Goal: Information Seeking & Learning: Learn about a topic

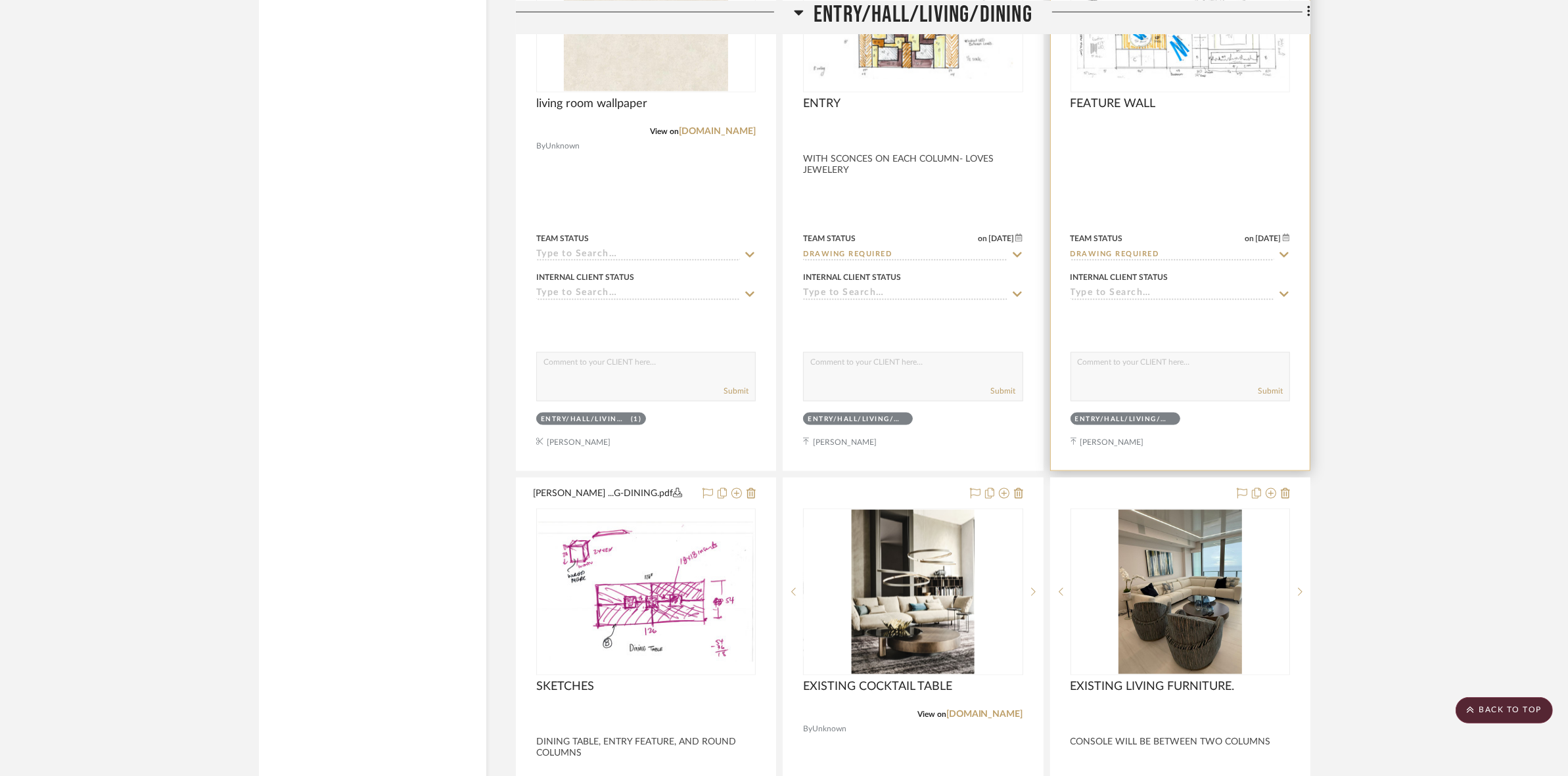
scroll to position [2629, 0]
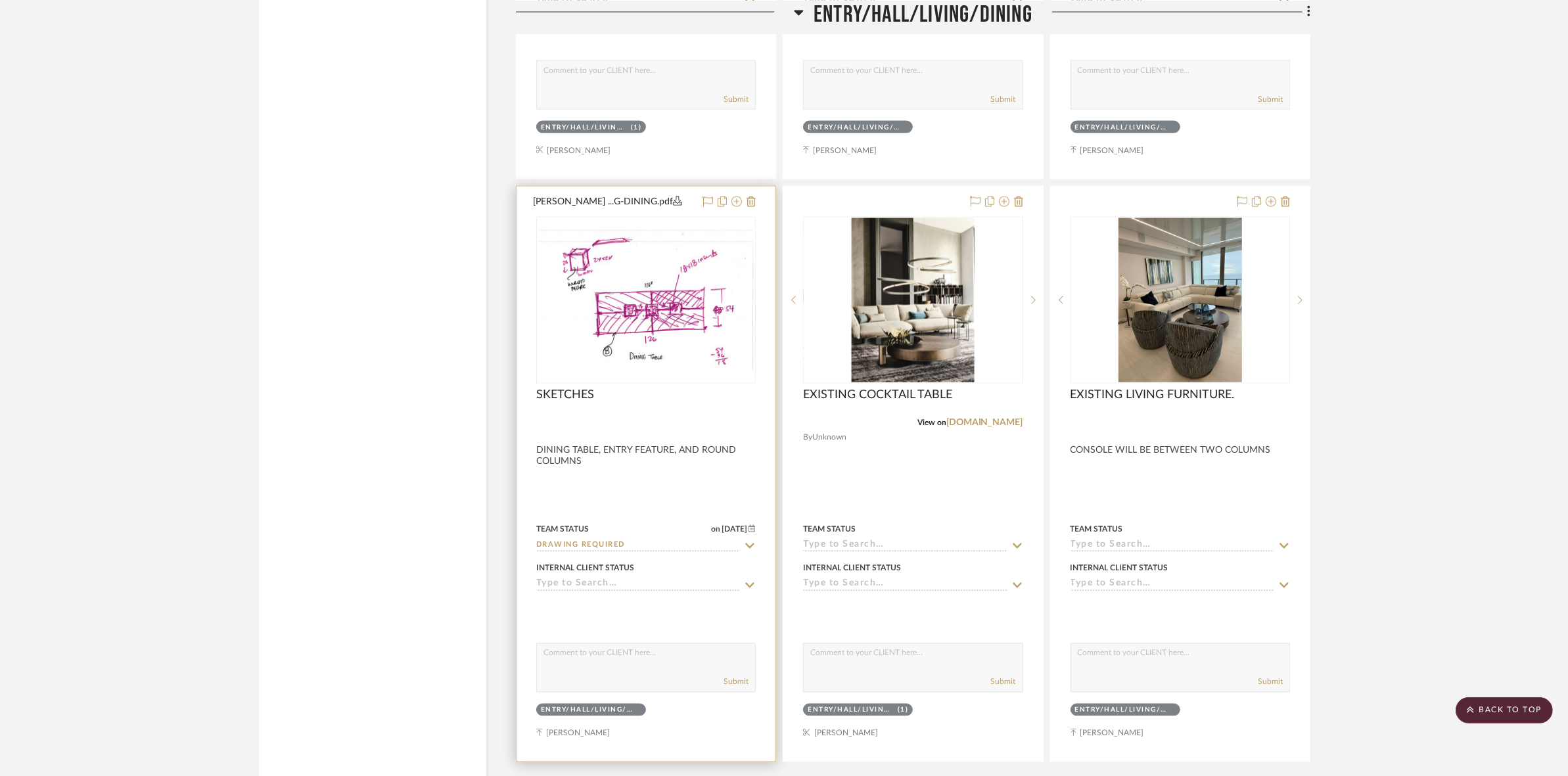
click at [644, 324] on img "0" at bounding box center [646, 300] width 218 height 141
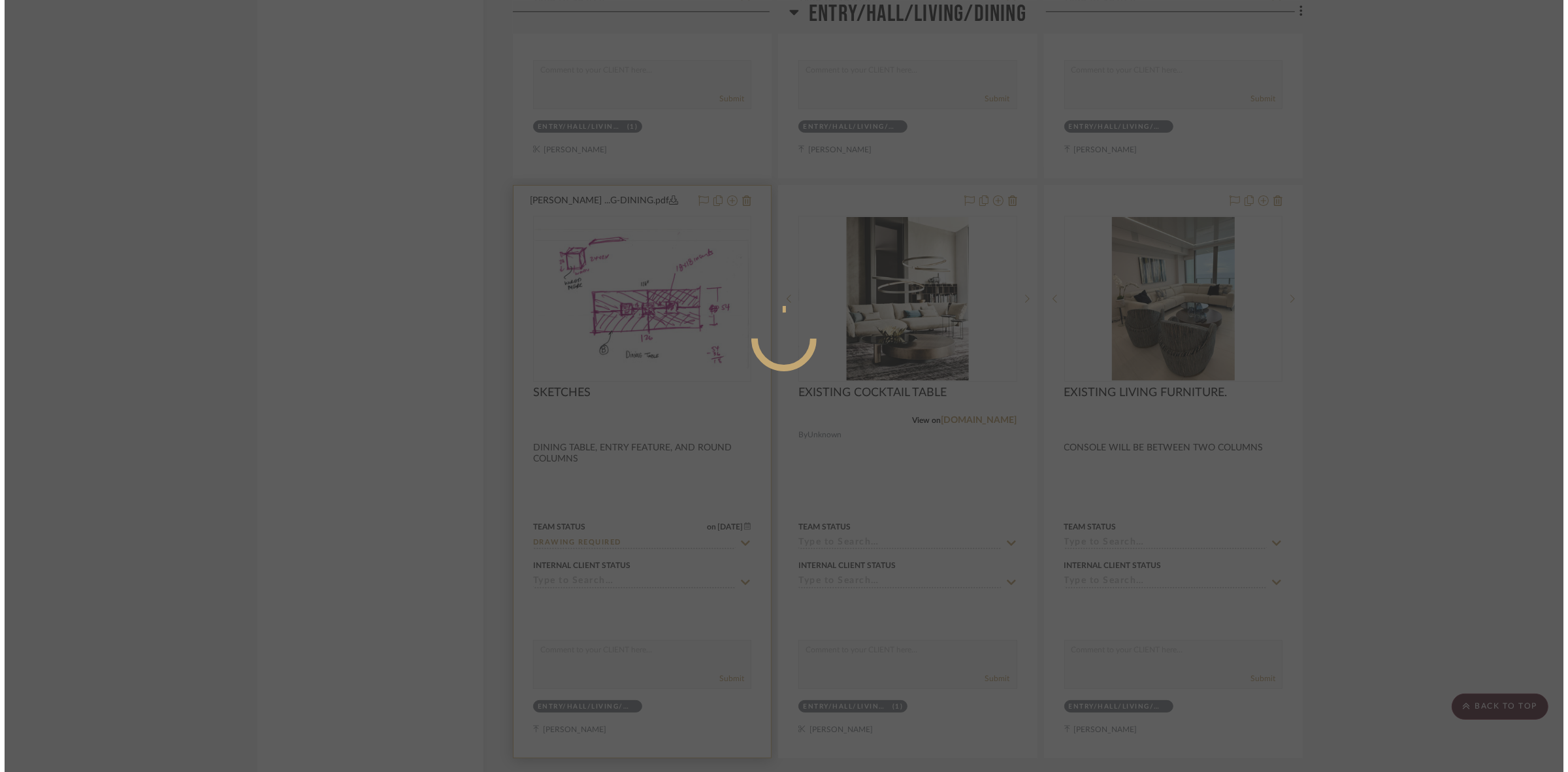
scroll to position [0, 0]
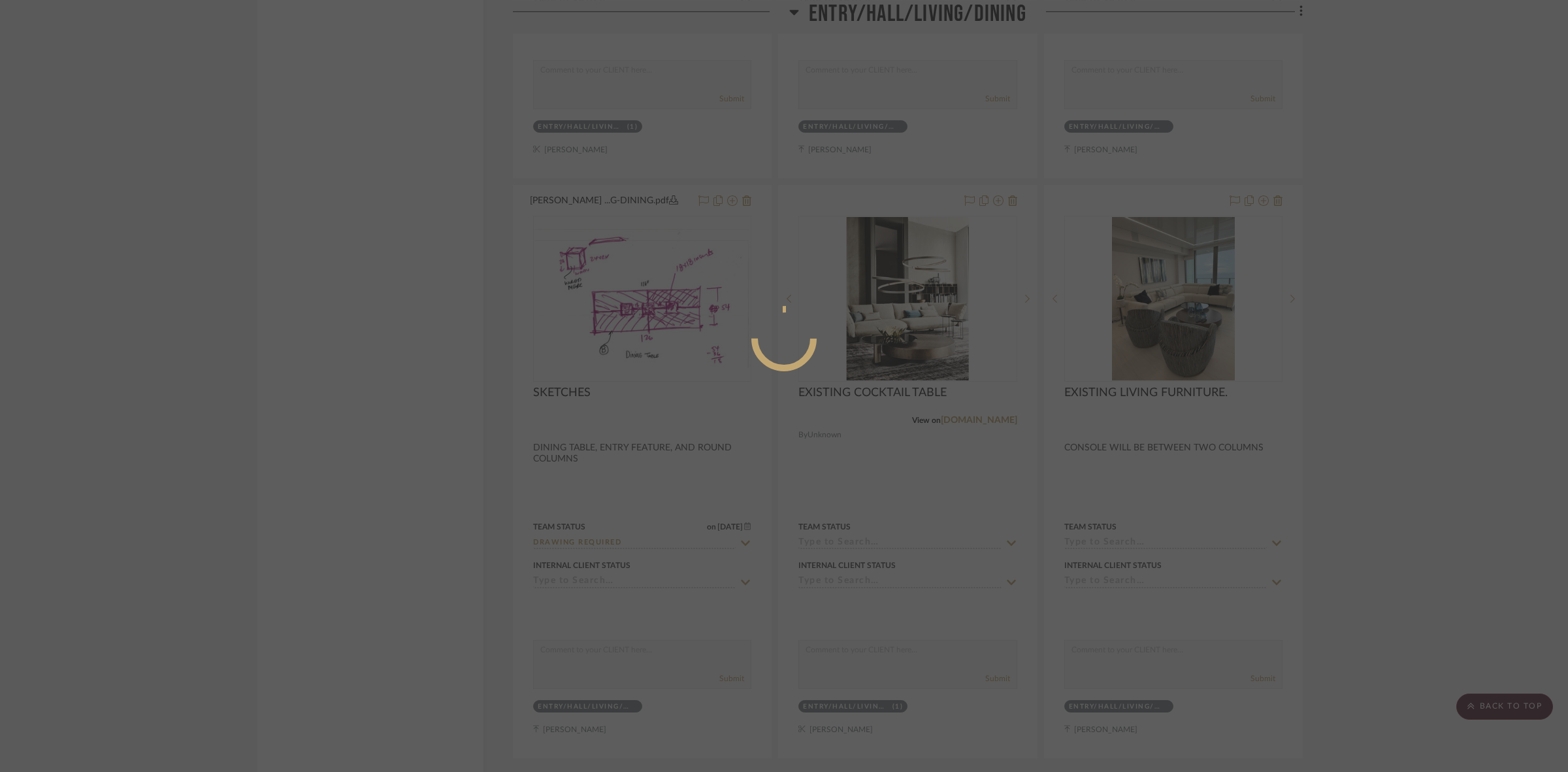
click at [407, 405] on div at bounding box center [784, 386] width 1568 height 772
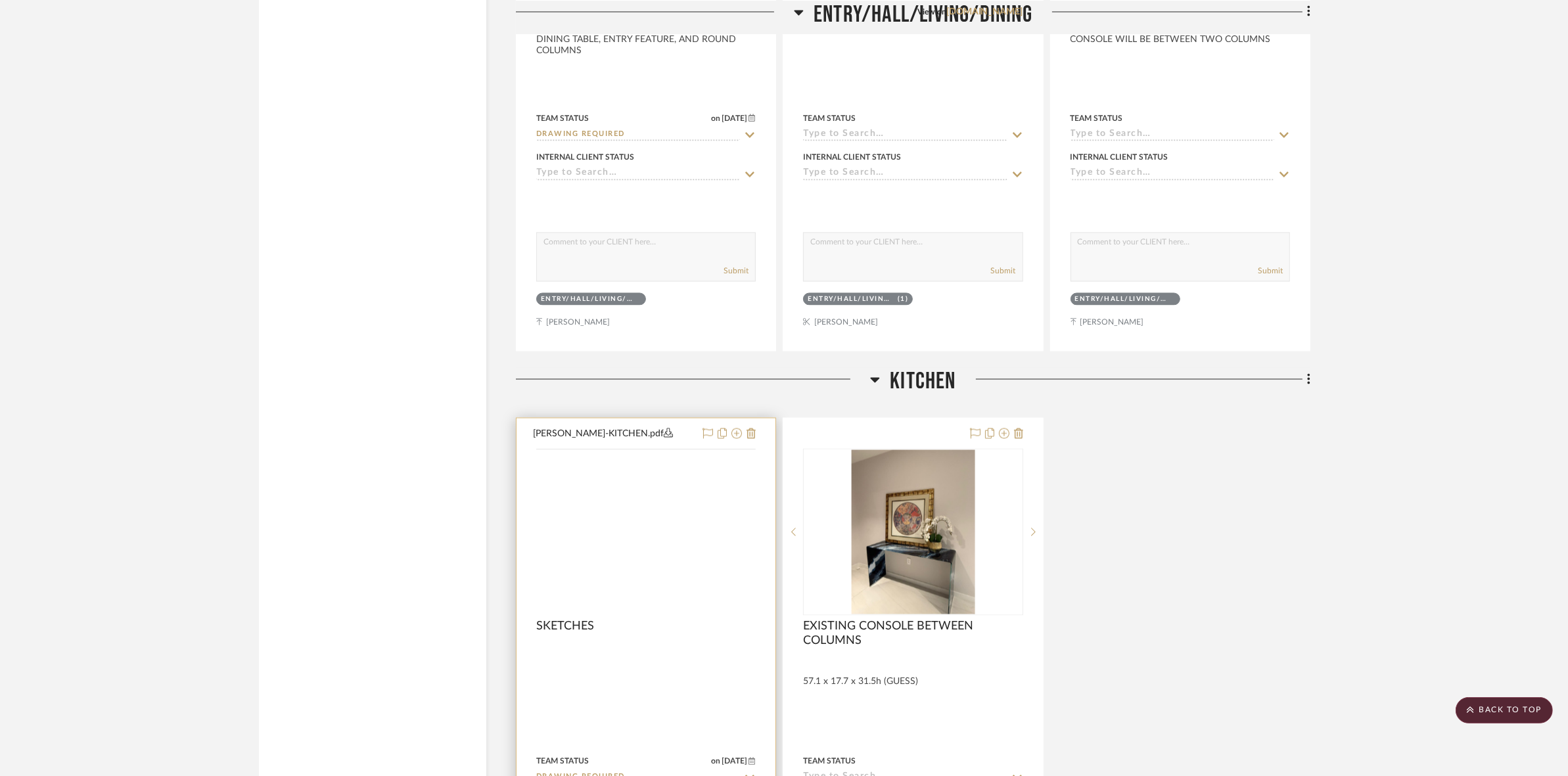
scroll to position [3122, 0]
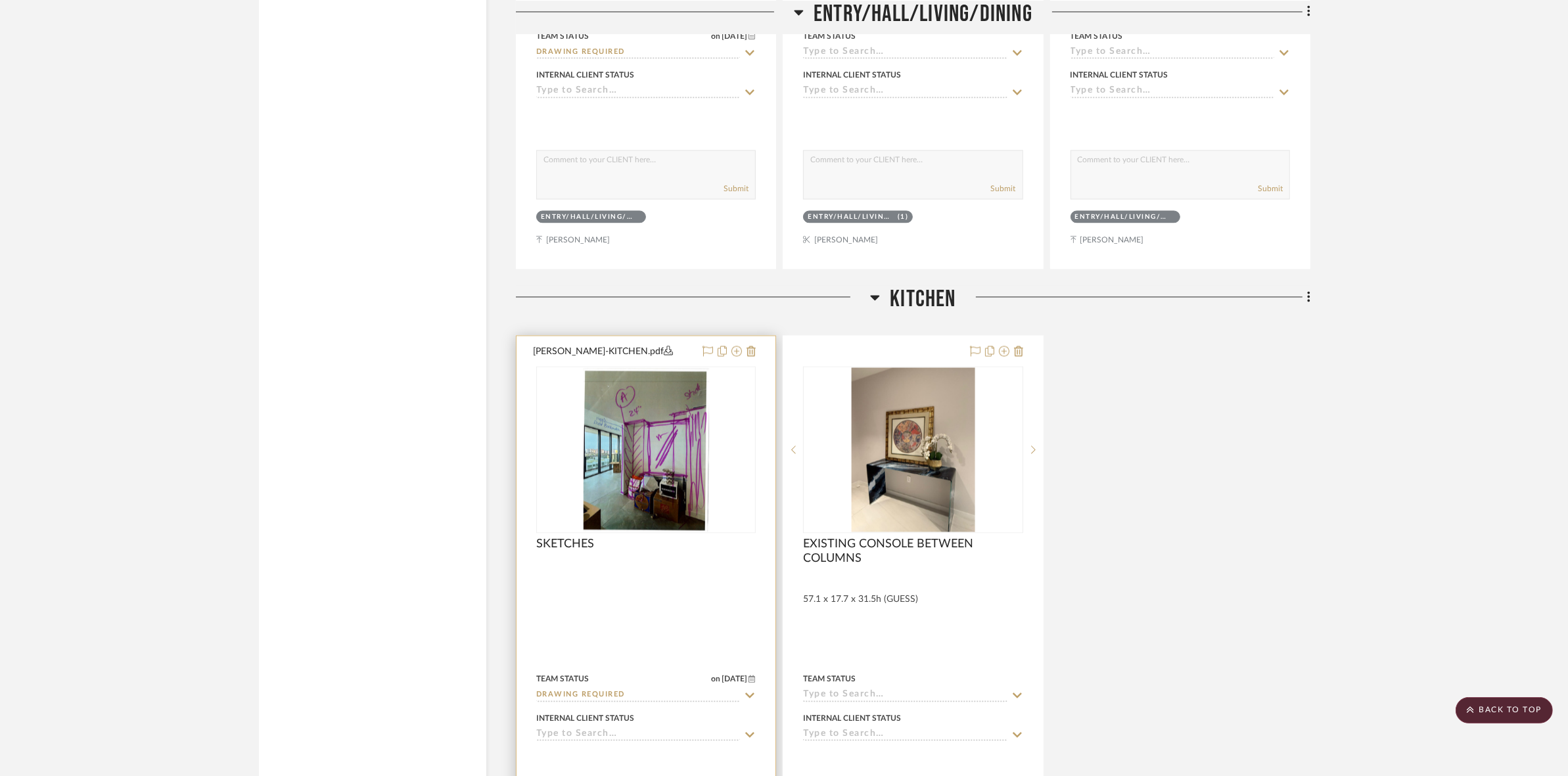
click at [0, 0] on img at bounding box center [0, 0] width 0 height 0
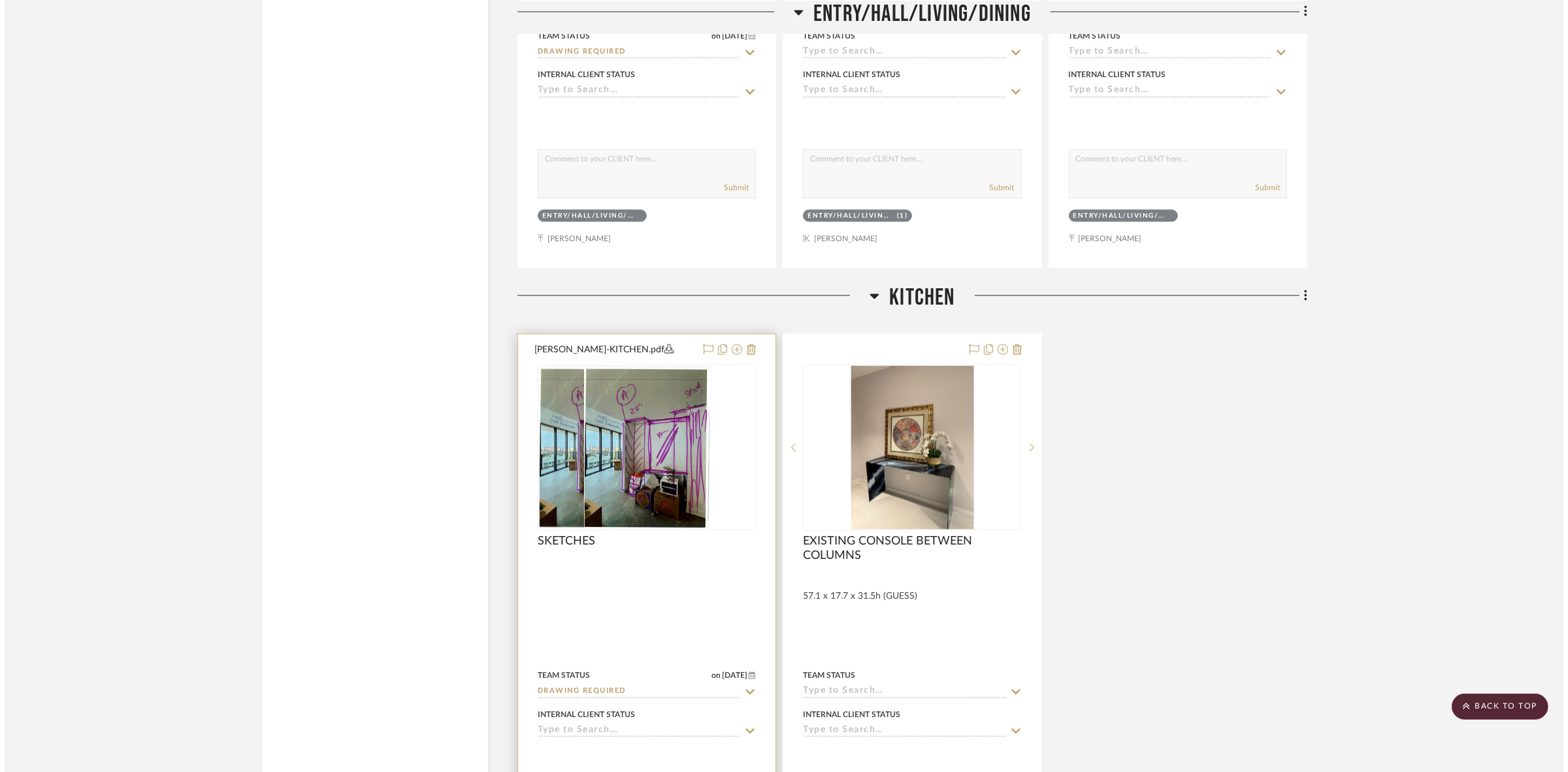
scroll to position [0, 0]
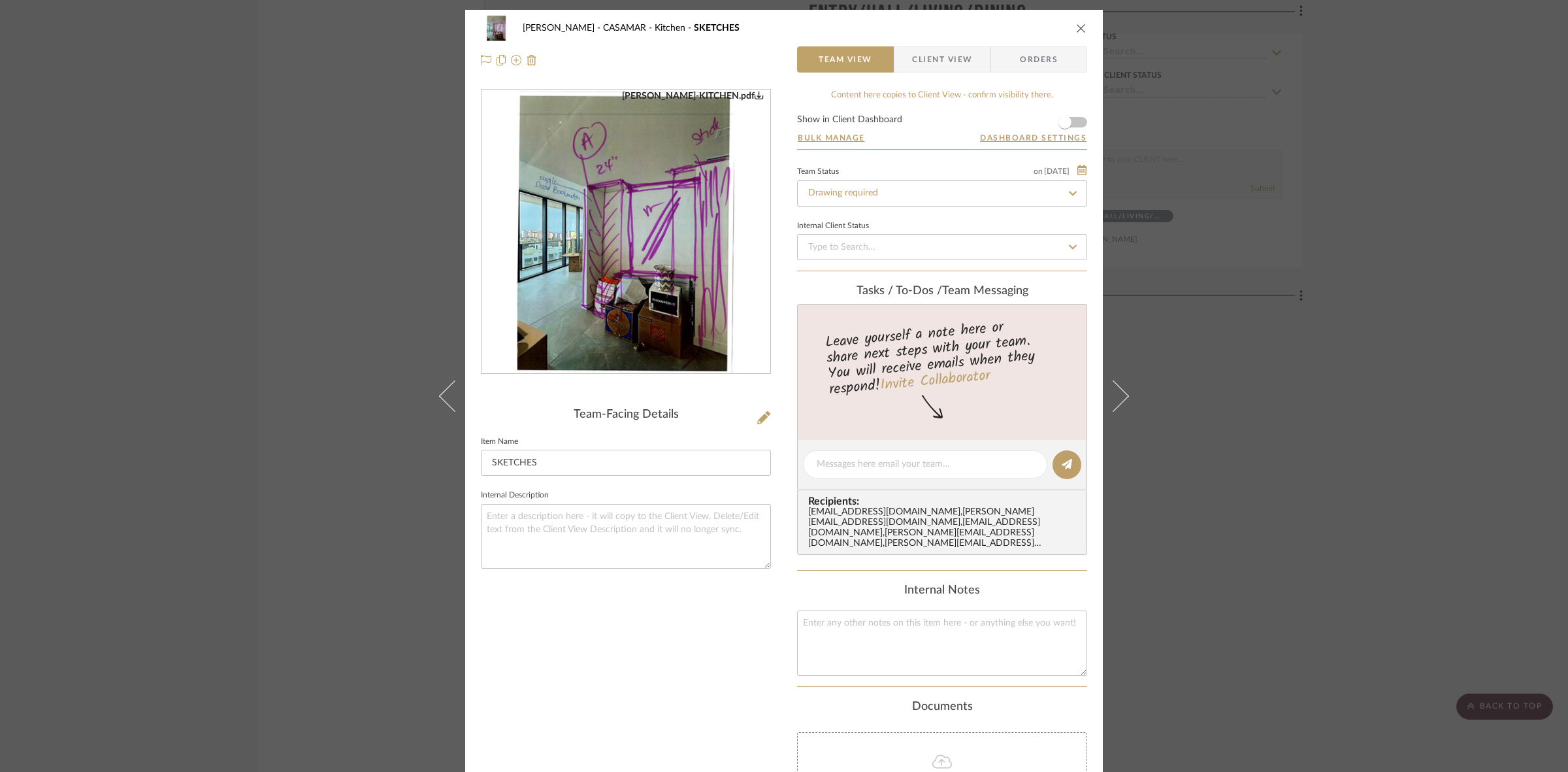
click at [625, 237] on img "0" at bounding box center [626, 232] width 220 height 284
click at [203, 269] on div "[PERSON_NAME] - CASAMAR Kitchen SKETCHES Team View Client View Orders [PERSON_N…" at bounding box center [784, 386] width 1568 height 772
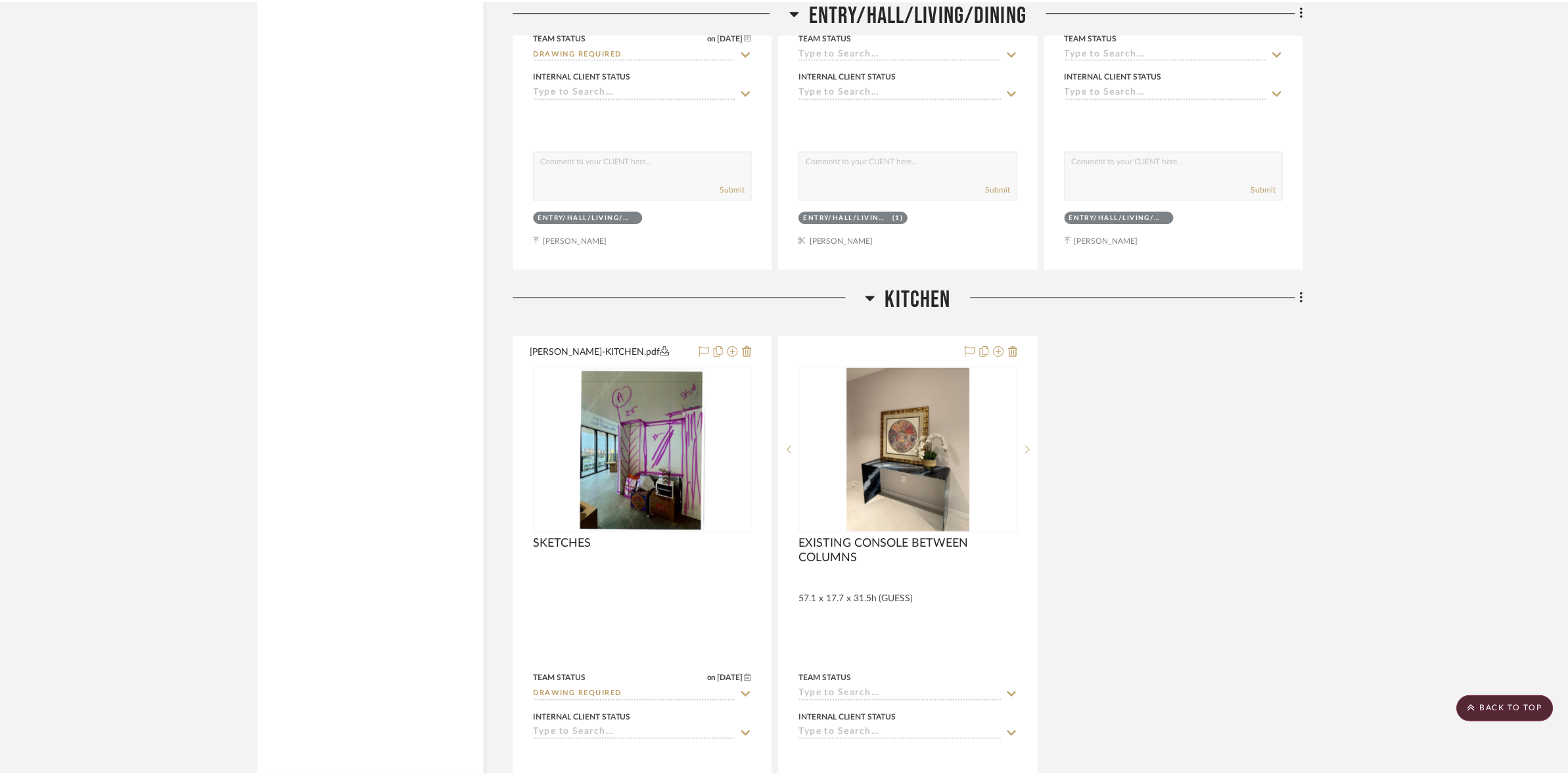
scroll to position [3122, 0]
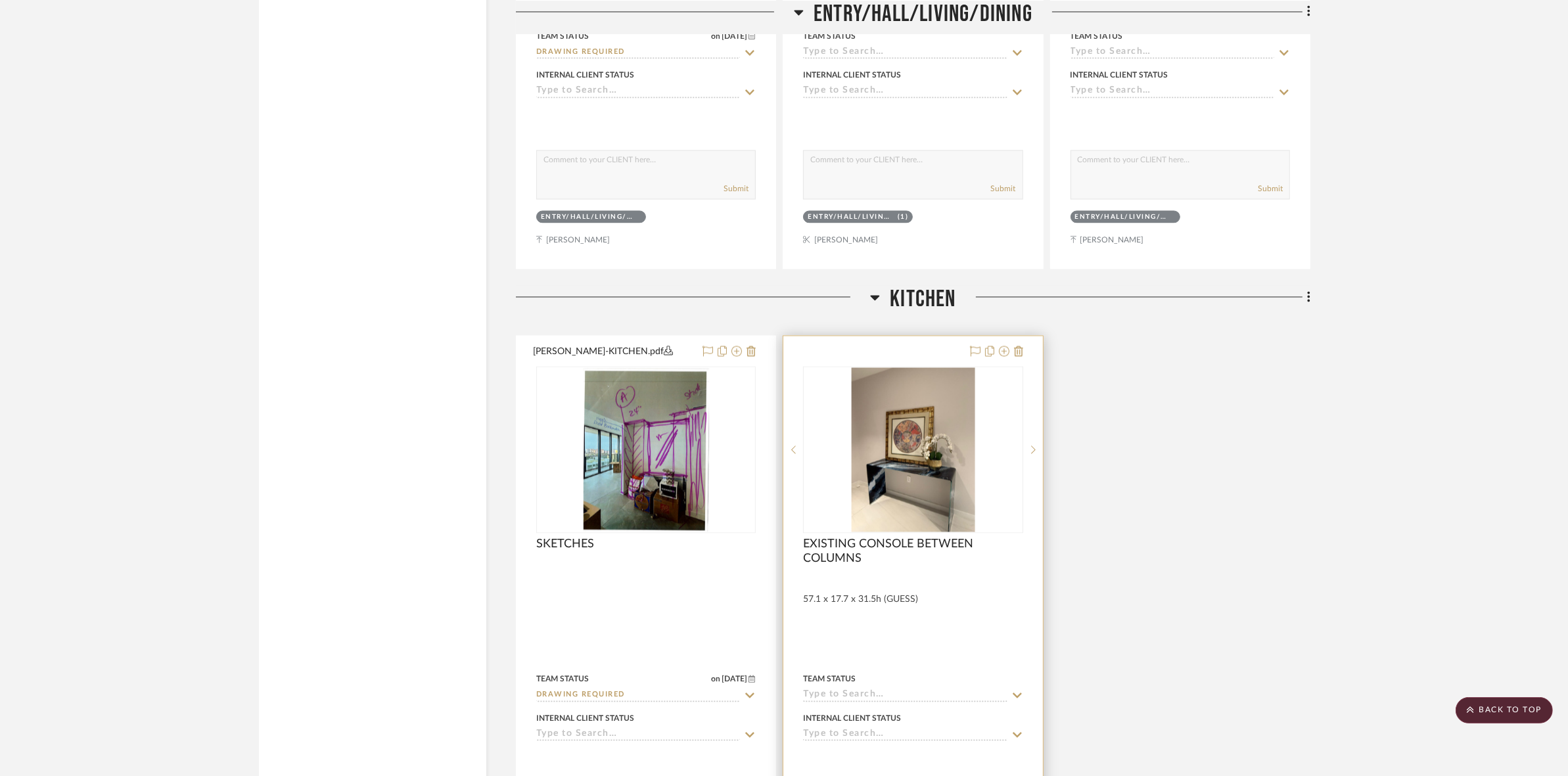
click at [925, 431] on img "0" at bounding box center [913, 449] width 124 height 164
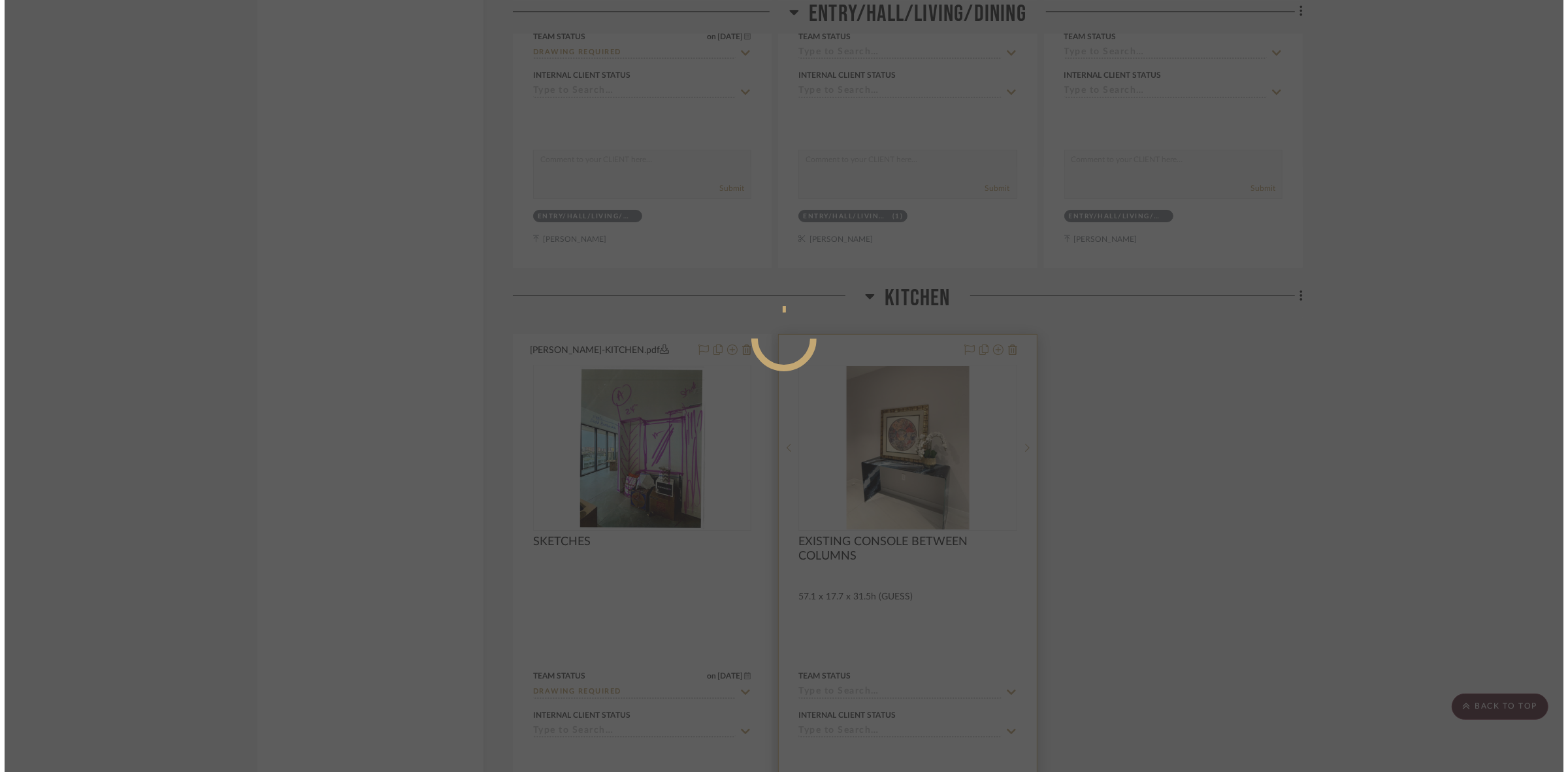
scroll to position [0, 0]
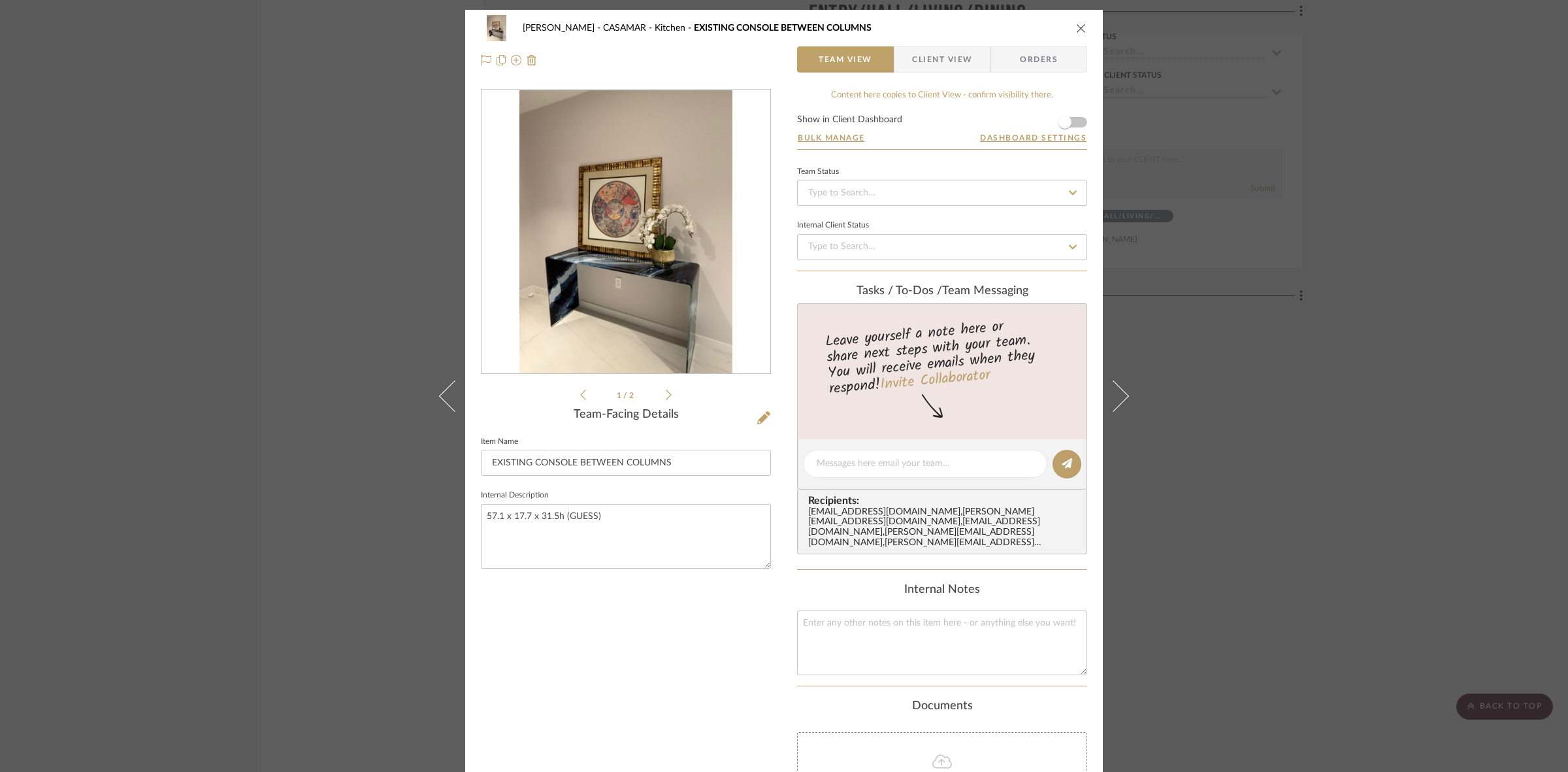
click at [593, 243] on img "0" at bounding box center [626, 232] width 213 height 284
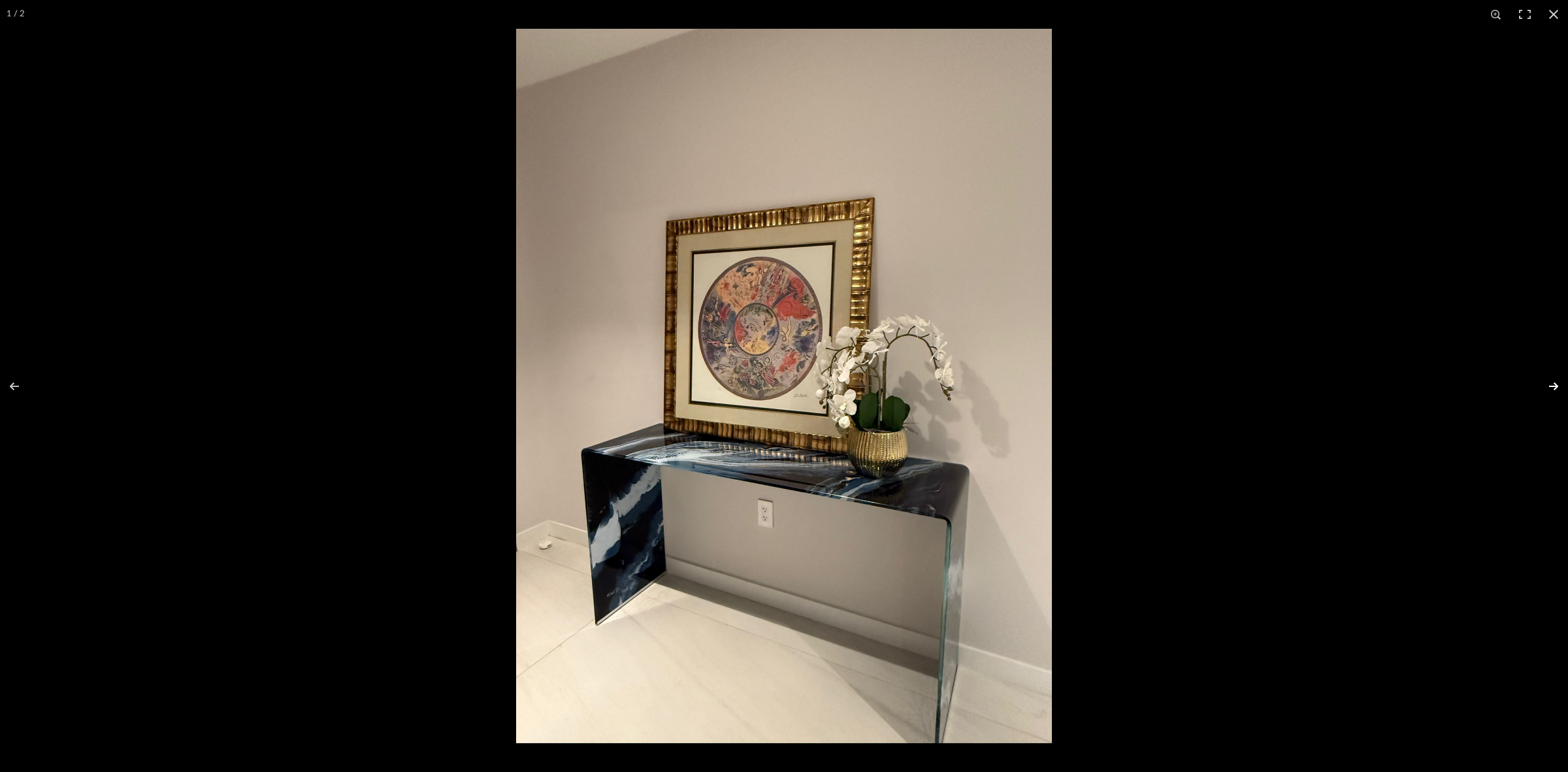
click at [1549, 384] on button at bounding box center [1545, 386] width 46 height 66
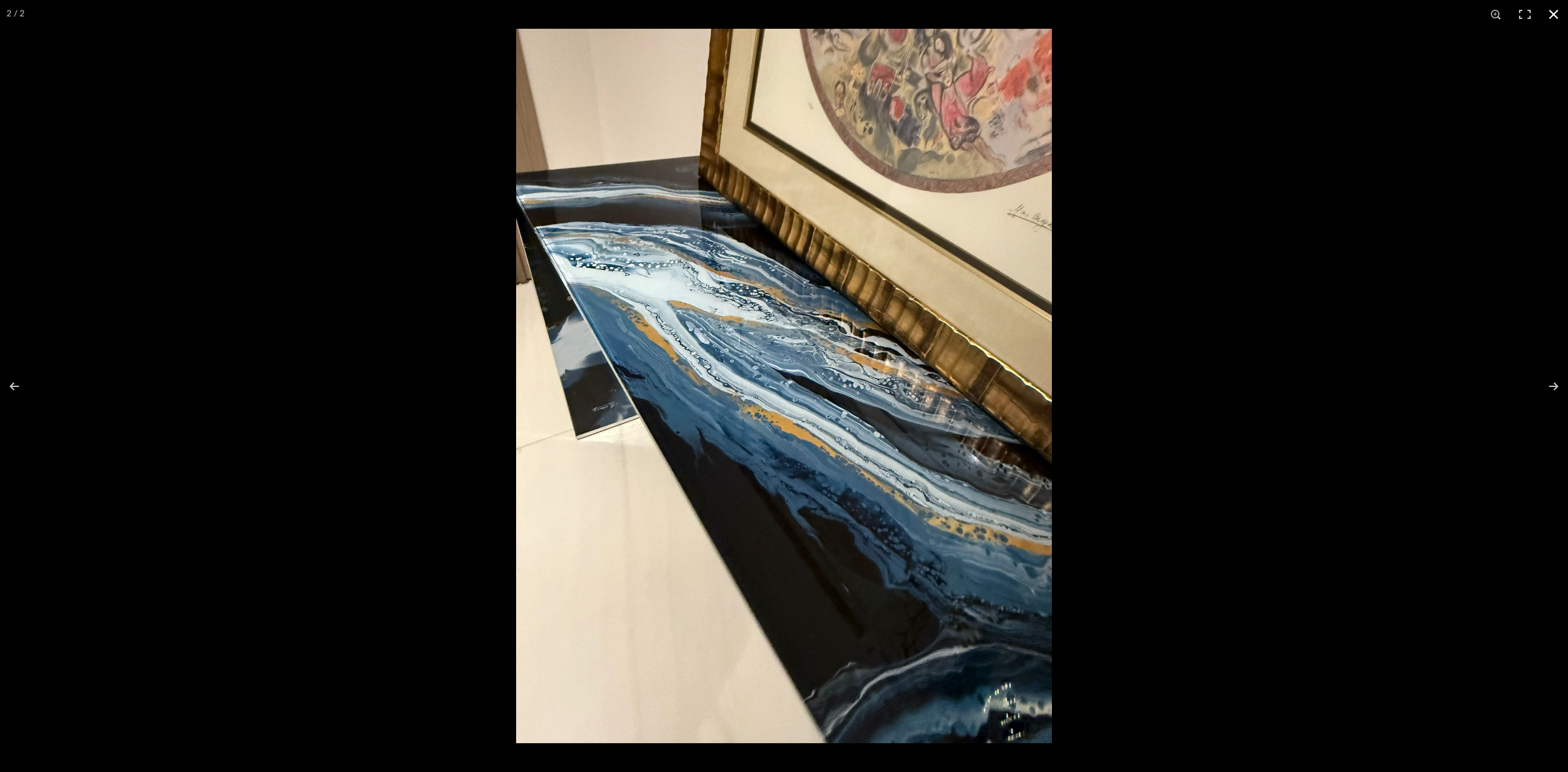
click at [188, 440] on div at bounding box center [784, 386] width 1568 height 772
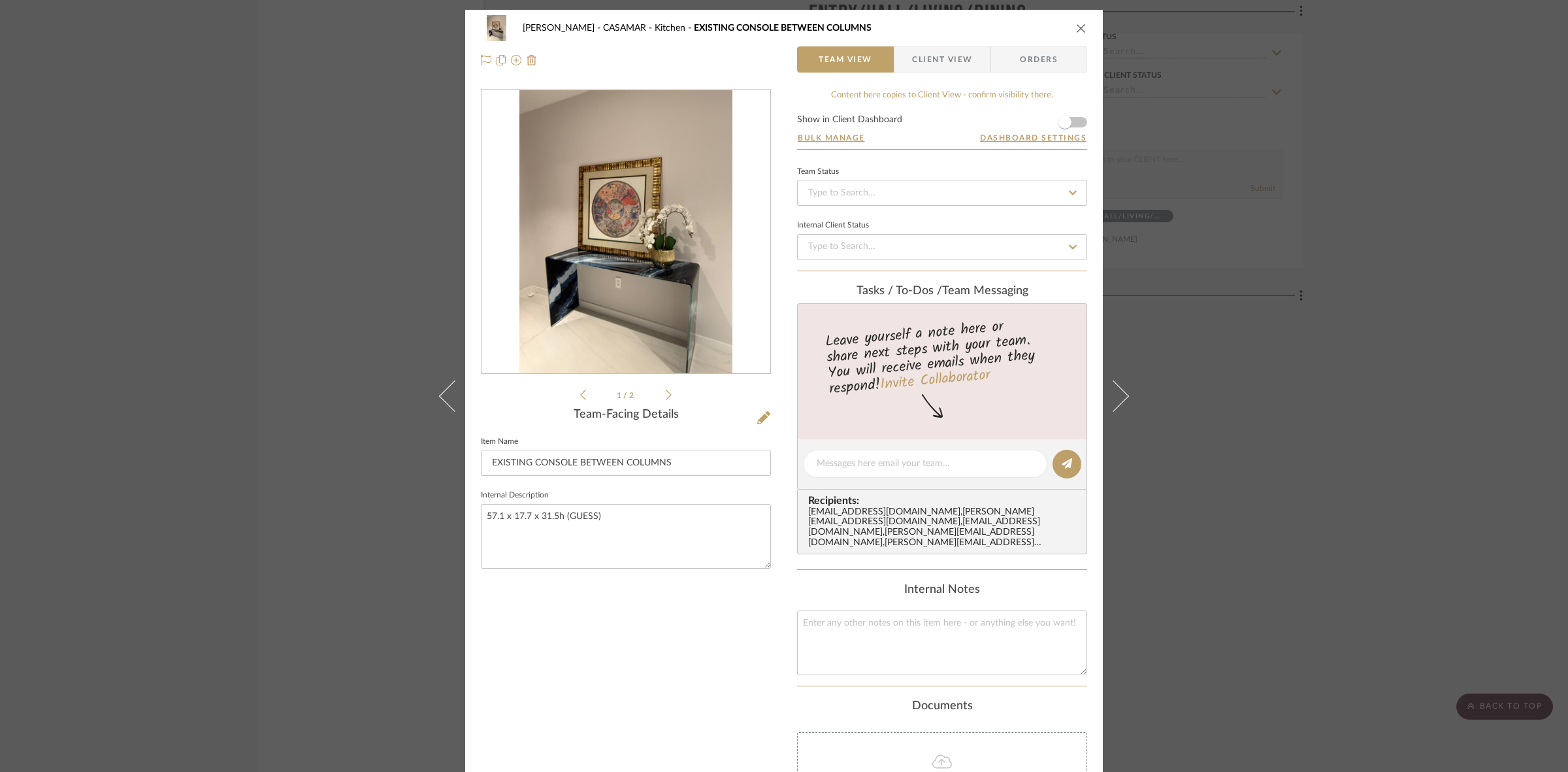
click at [206, 230] on div "[PERSON_NAME] - CASAMAR Kitchen EXISTING CONSOLE BETWEEN COLUMNS Team View Clie…" at bounding box center [784, 386] width 1568 height 772
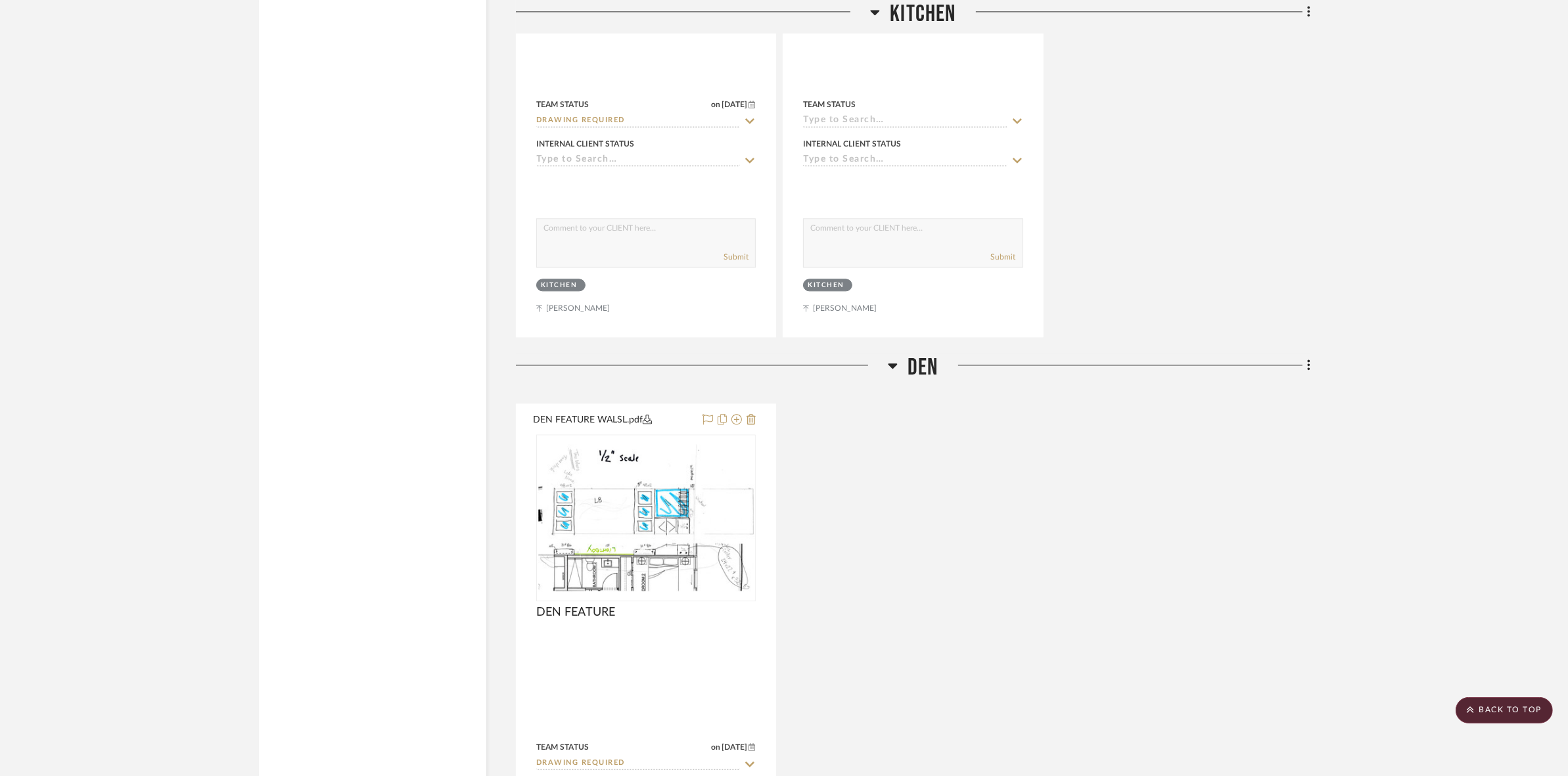
scroll to position [3943, 0]
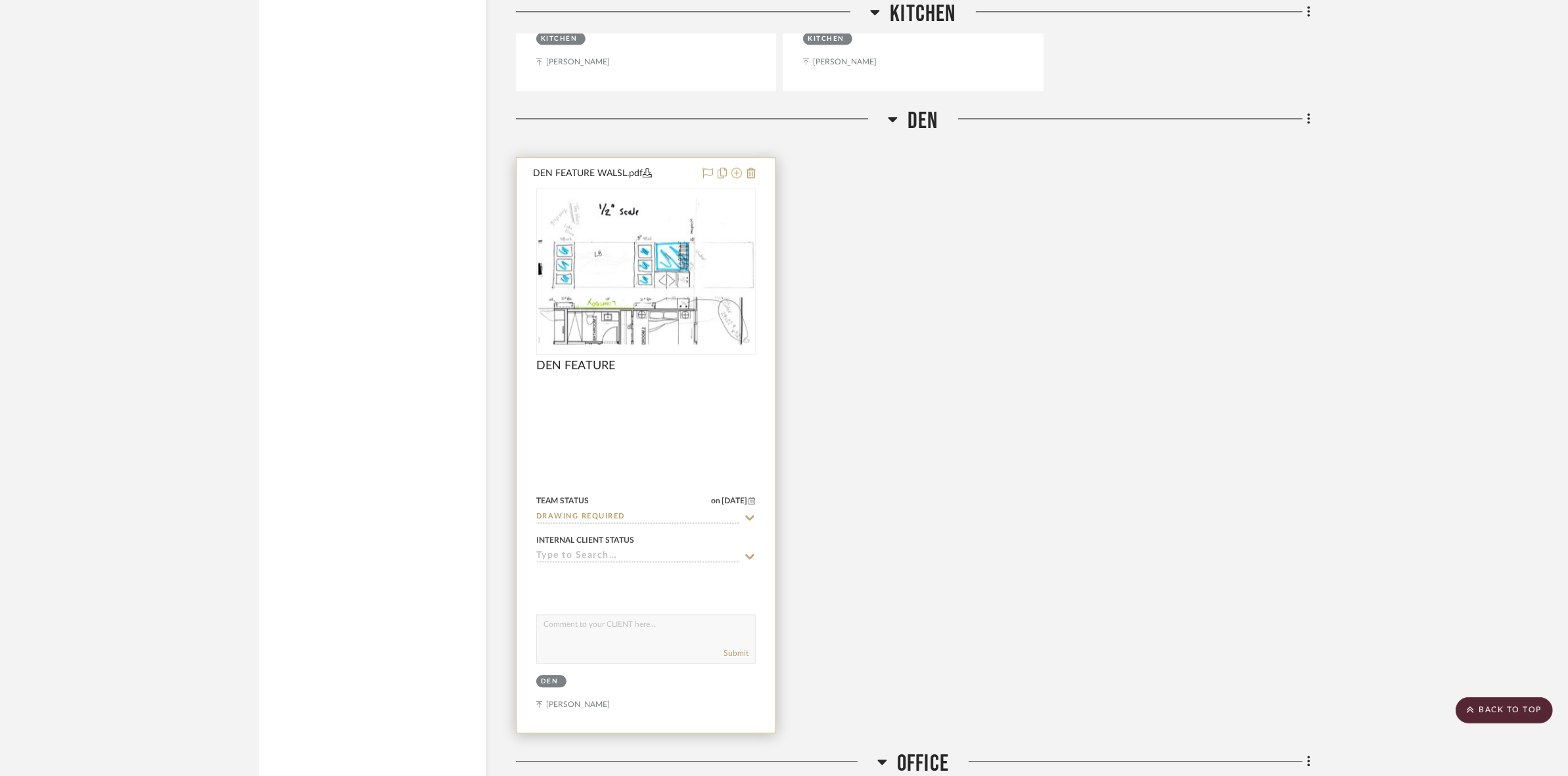
click at [0, 0] on img at bounding box center [0, 0] width 0 height 0
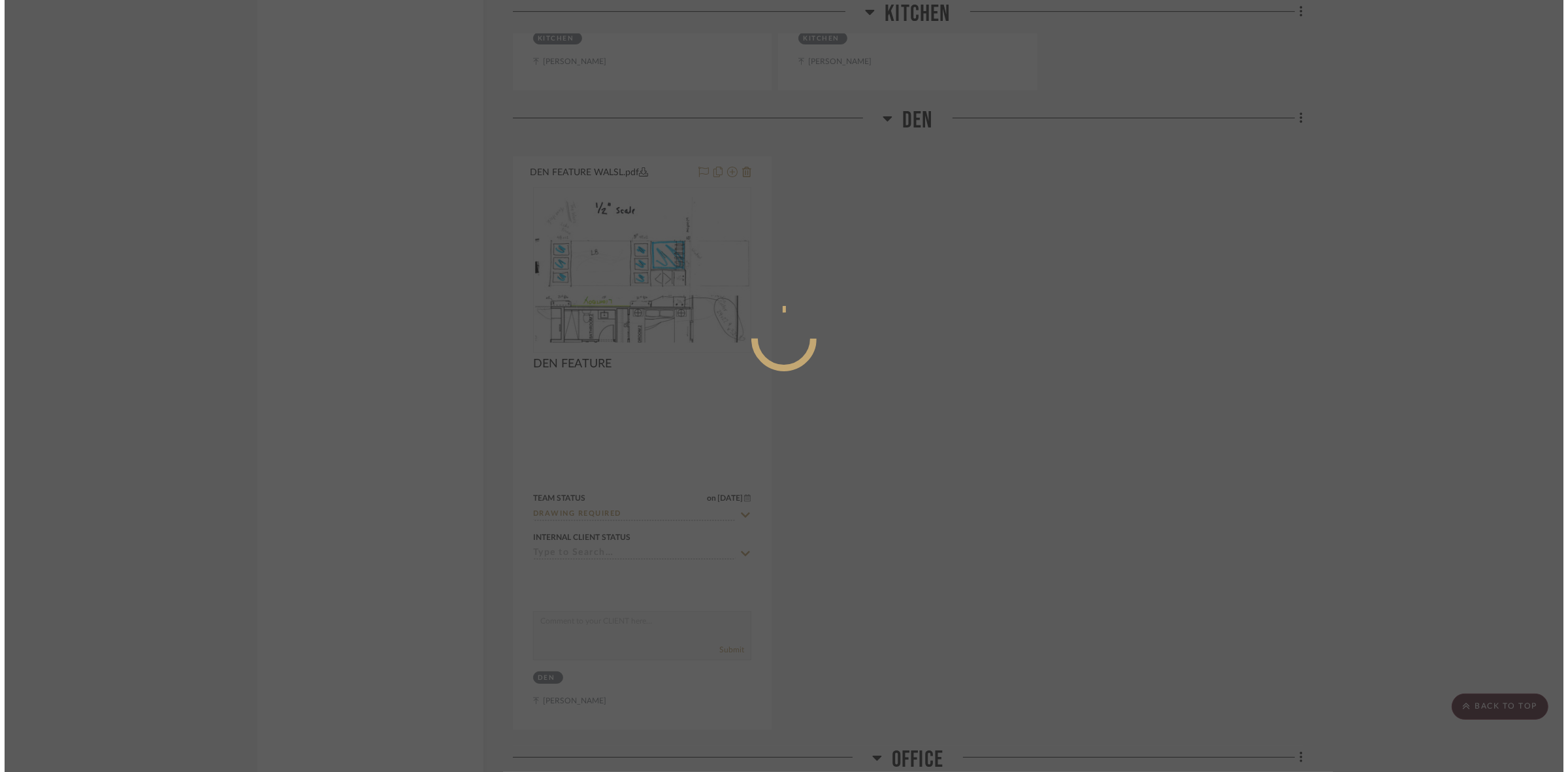
scroll to position [0, 0]
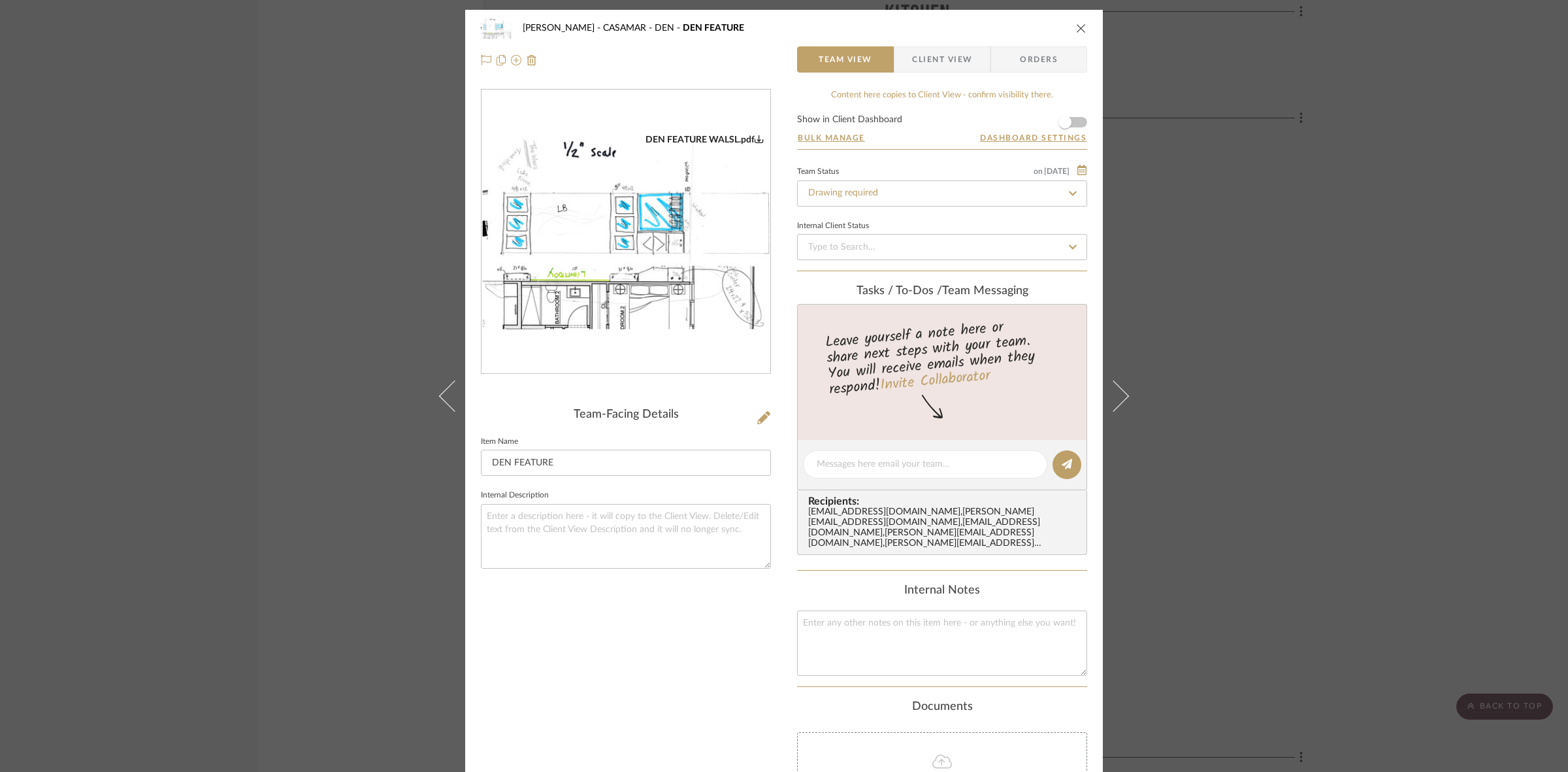
click at [660, 217] on div "DEN FEATURE WALSL.pdf" at bounding box center [626, 232] width 289 height 285
click at [660, 229] on img "0" at bounding box center [626, 232] width 289 height 196
